Goal: Information Seeking & Learning: Learn about a topic

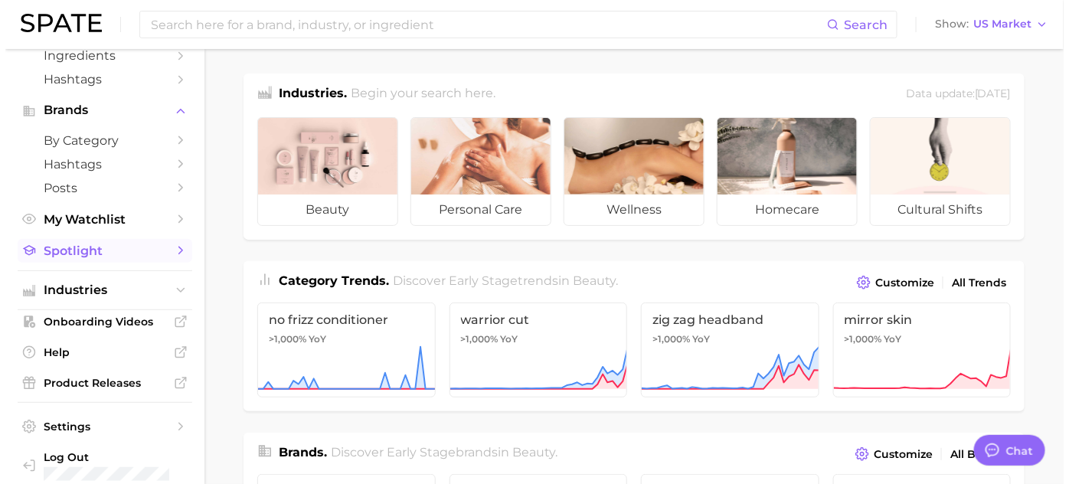
scroll to position [118, 0]
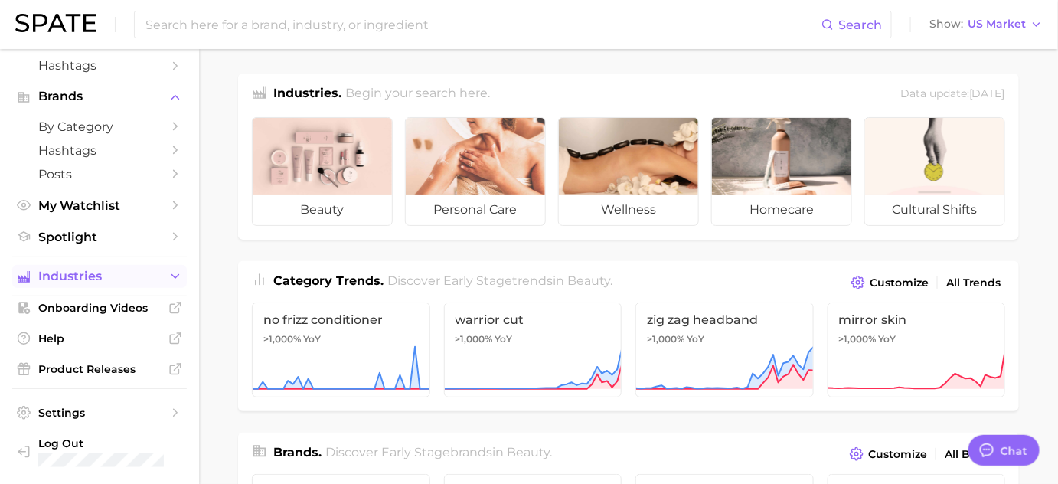
click at [162, 285] on button "Industries" at bounding box center [99, 276] width 175 height 23
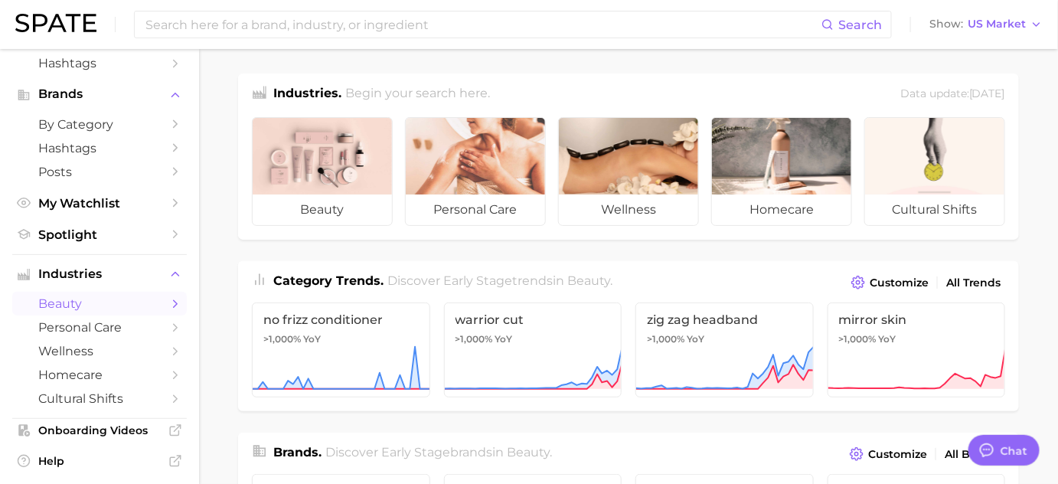
click at [168, 307] on icon "Sidebar" at bounding box center [175, 304] width 14 height 14
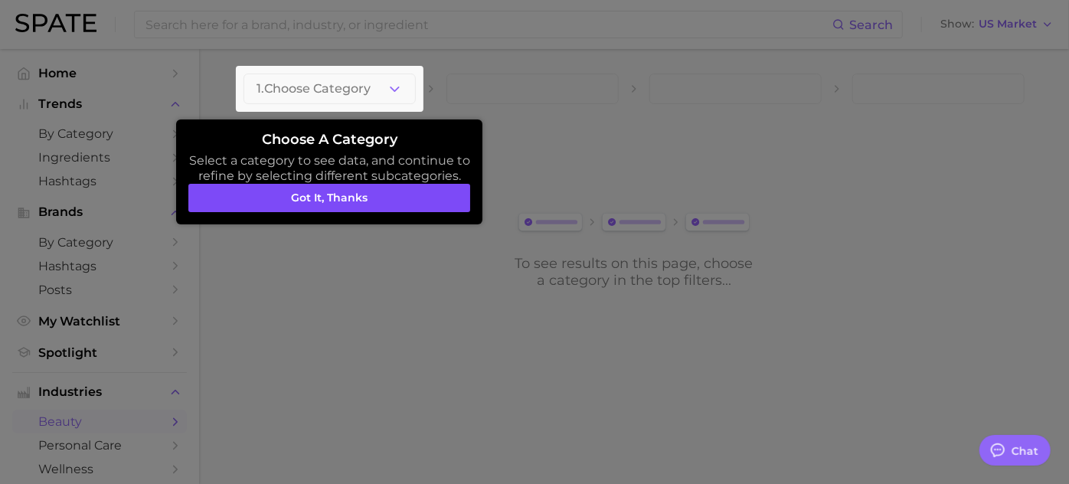
click at [292, 198] on button "Got it, thanks" at bounding box center [329, 198] width 282 height 29
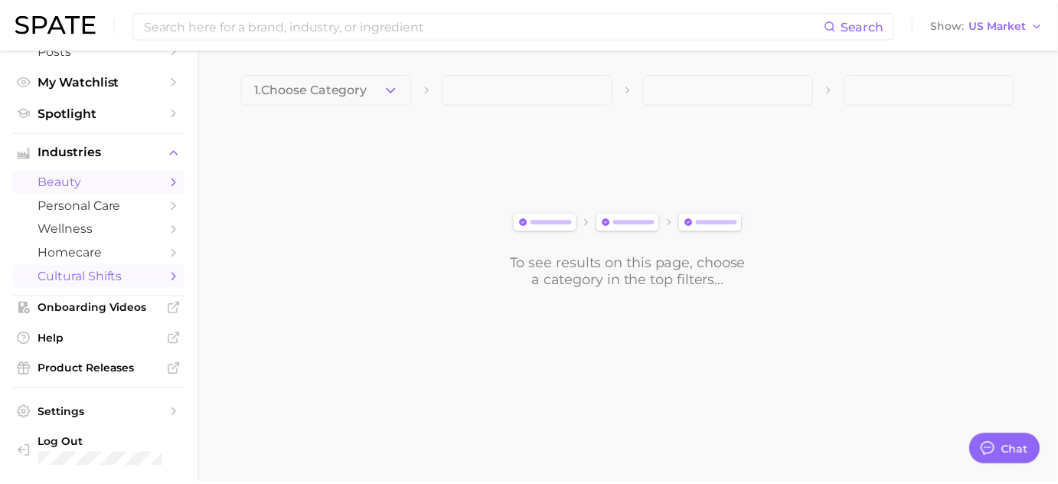
scroll to position [176, 0]
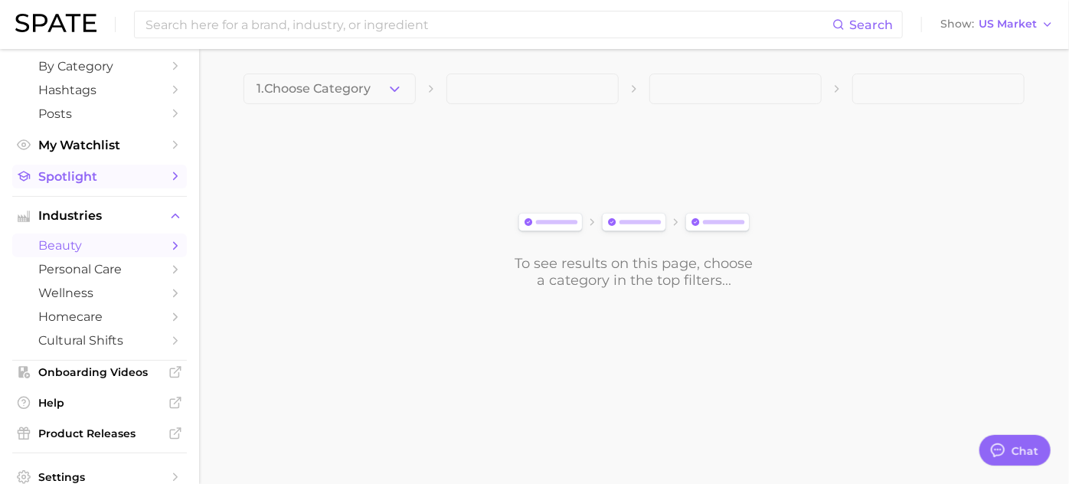
click at [147, 188] on link "Spotlight" at bounding box center [99, 177] width 175 height 24
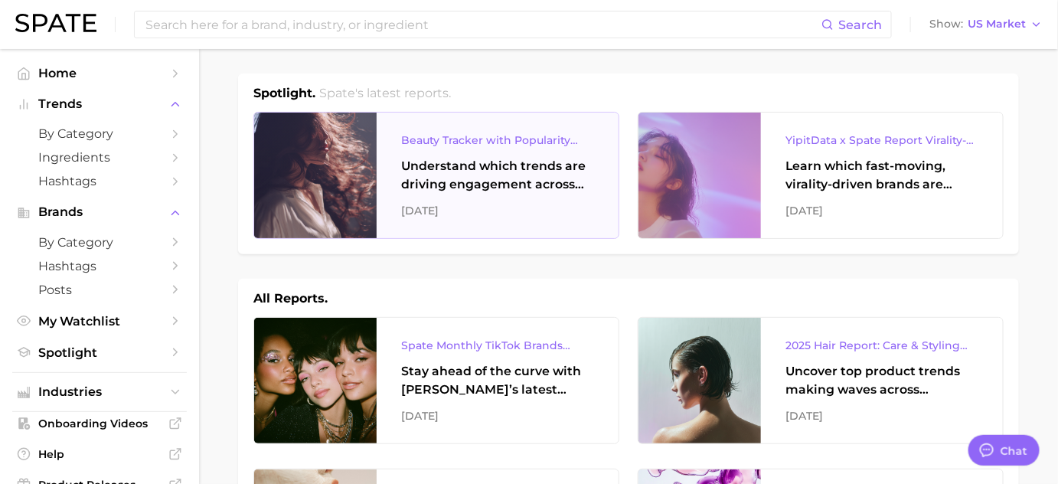
click at [537, 178] on div "Understand which trends are driving engagement across platforms in the skin, ha…" at bounding box center [497, 175] width 193 height 37
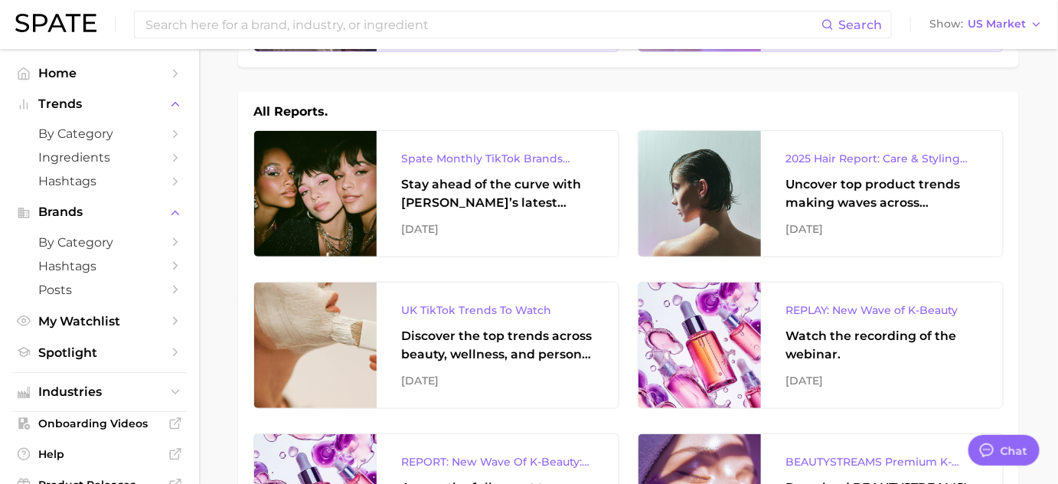
scroll to position [208, 0]
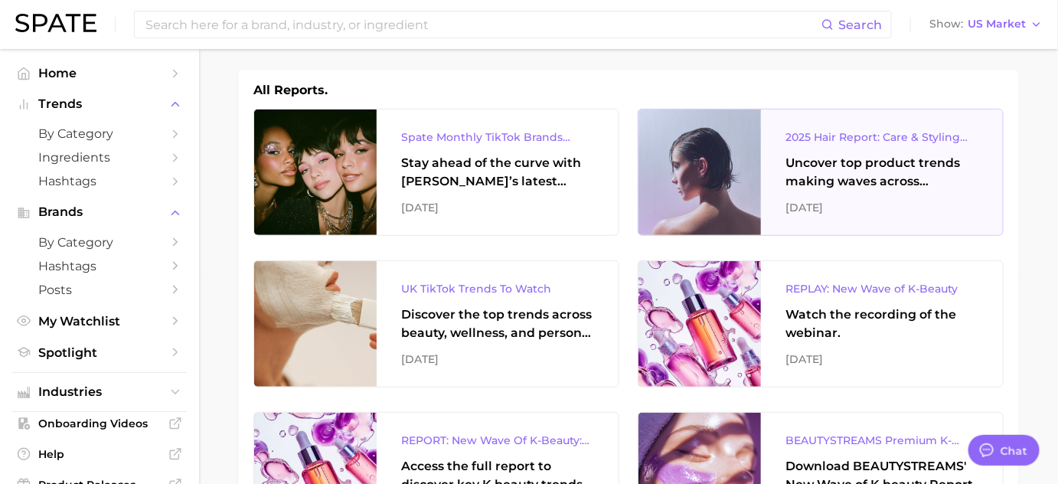
click at [918, 170] on div "Uncover top product trends making waves across platforms — along with key insig…" at bounding box center [882, 172] width 193 height 37
